Goal: Find specific page/section: Find specific page/section

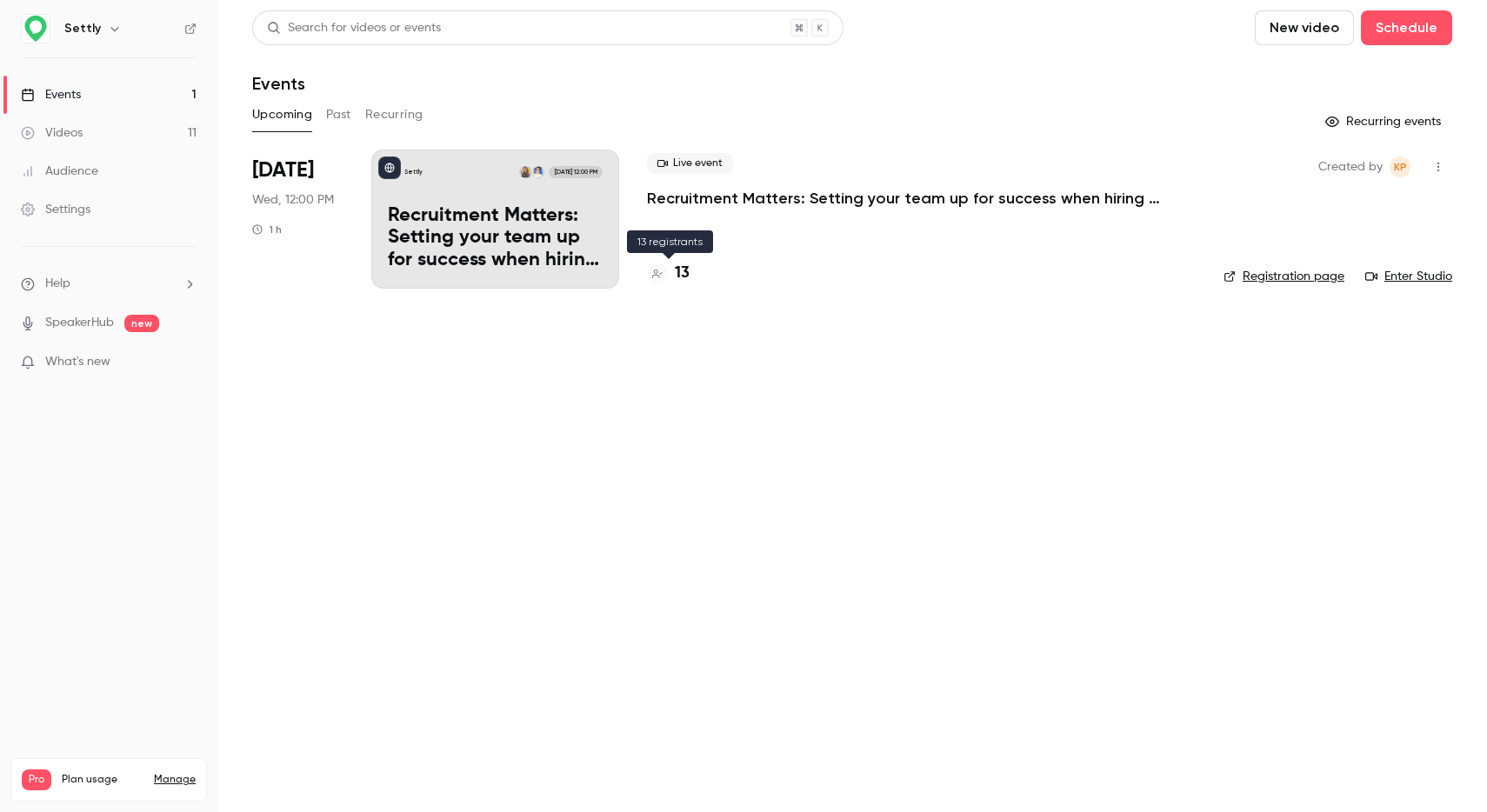
click at [679, 273] on h4 "13" at bounding box center [682, 274] width 15 height 24
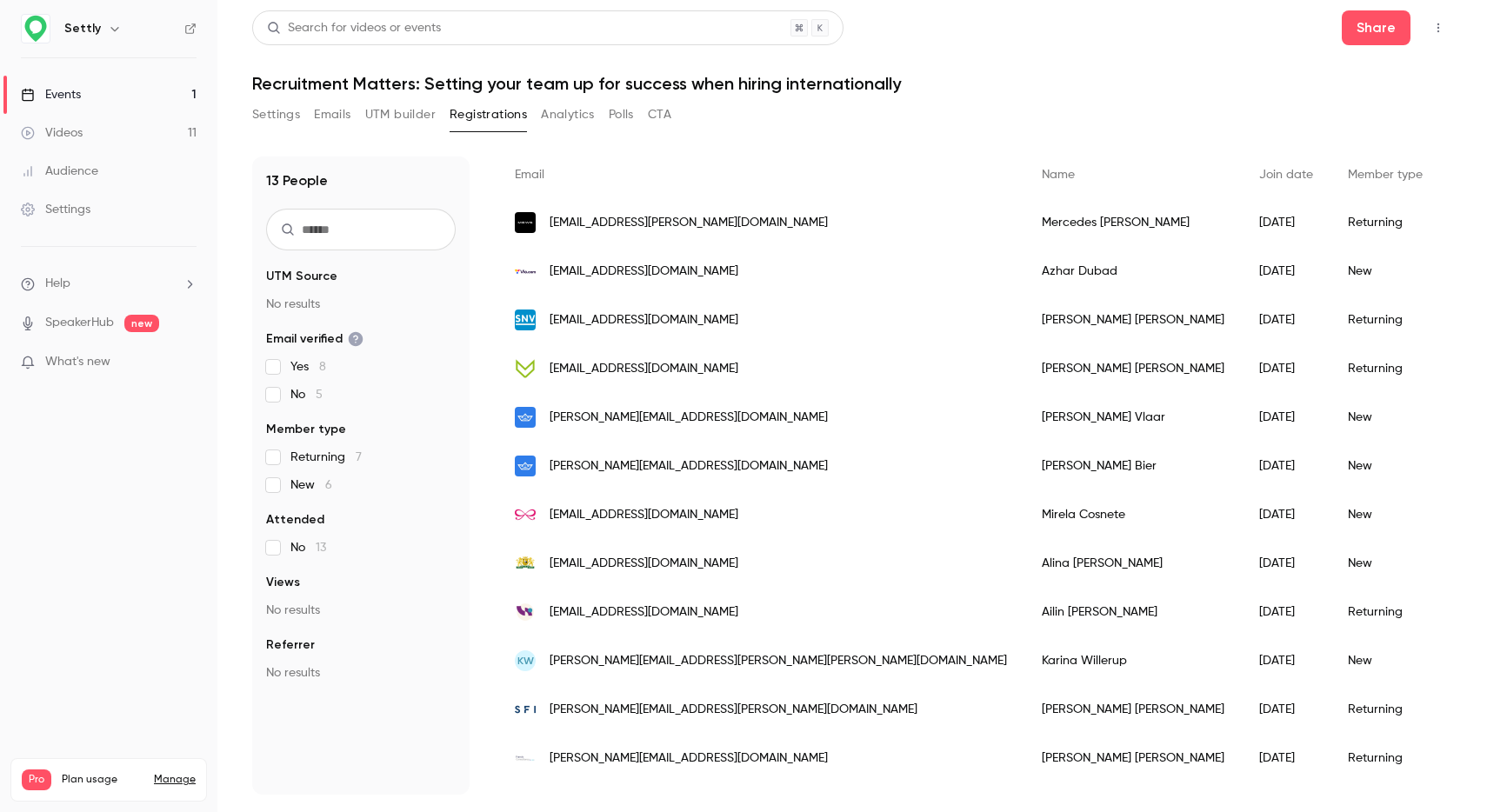
scroll to position [161, 0]
